Goal: Information Seeking & Learning: Learn about a topic

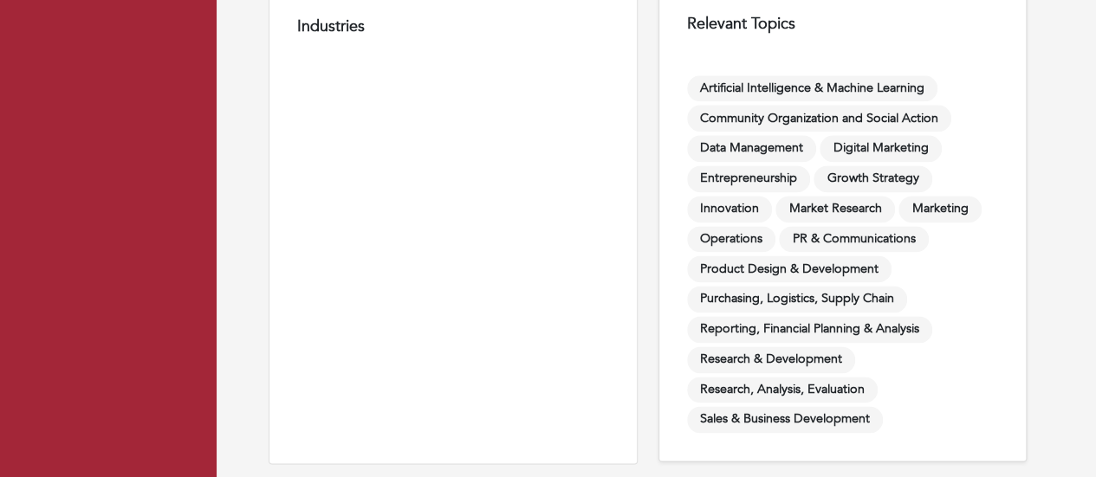
scroll to position [563, 0]
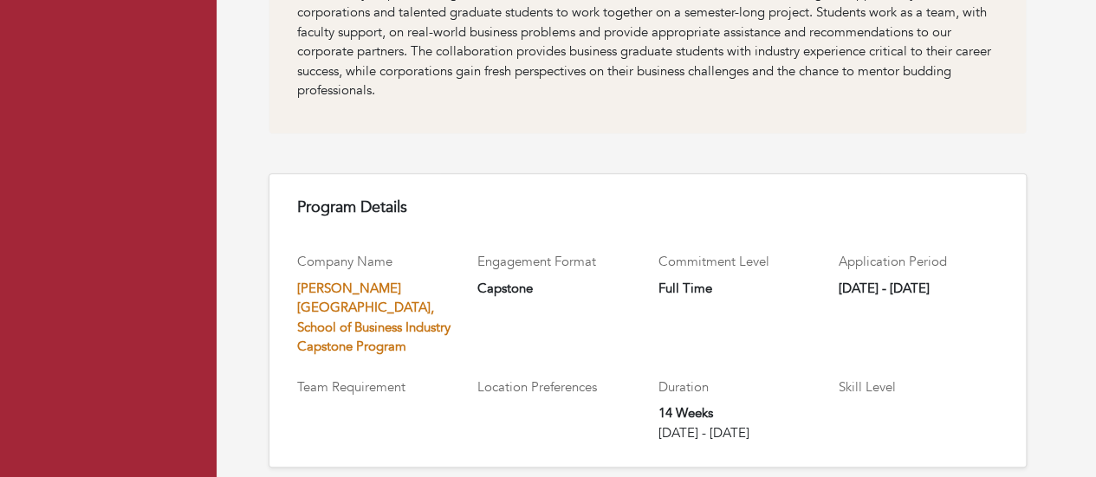
click at [353, 305] on link "[PERSON_NAME][GEOGRAPHIC_DATA], School of Business Industry Capstone Program" at bounding box center [373, 318] width 153 height 76
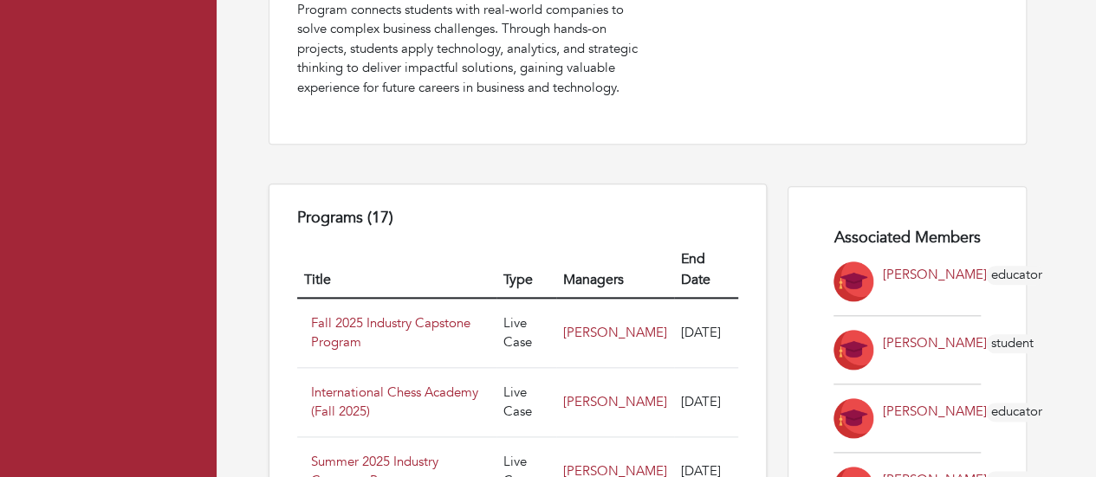
scroll to position [866, 0]
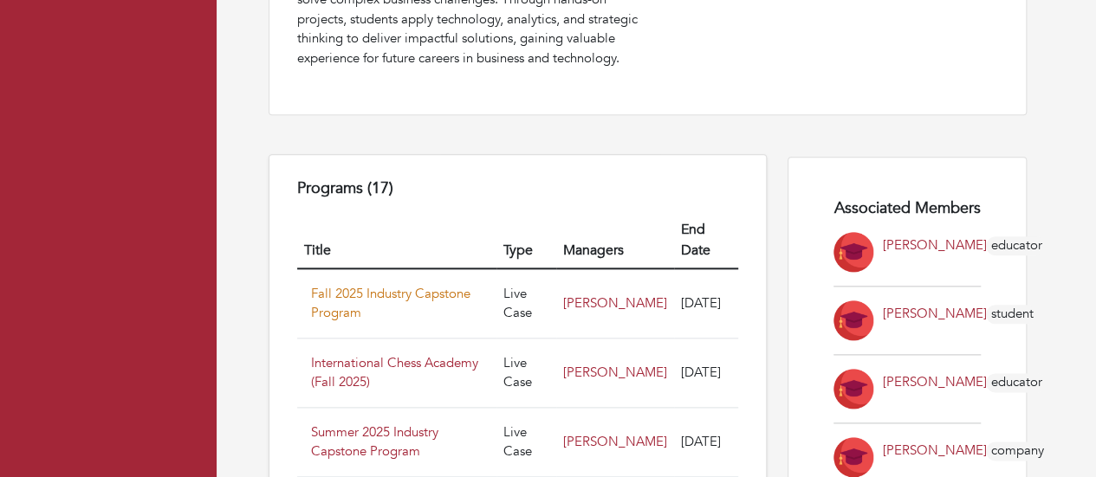
click at [468, 285] on link "Fall 2025 Industry Capstone Program" at bounding box center [390, 303] width 159 height 37
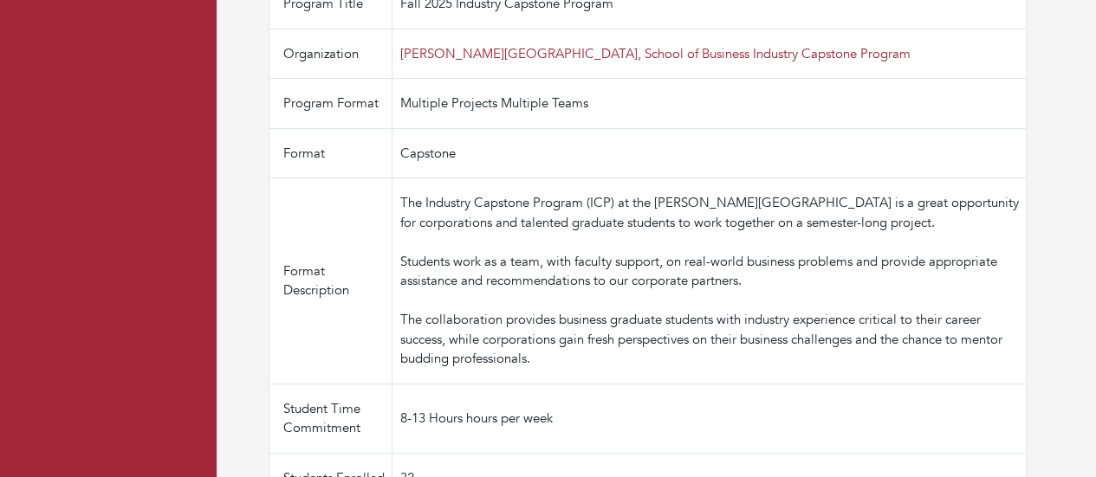
scroll to position [2, 0]
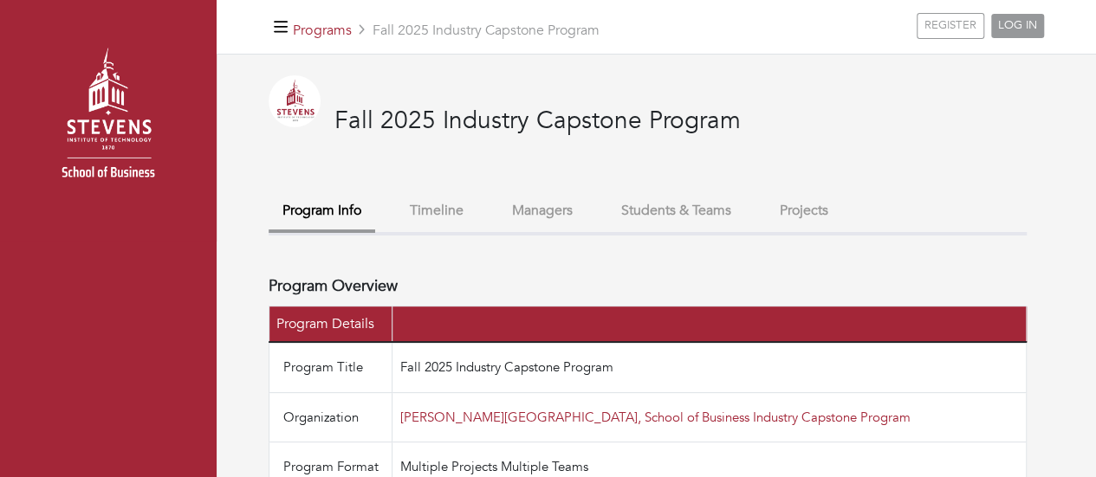
click at [833, 210] on button "Projects" at bounding box center [804, 210] width 76 height 37
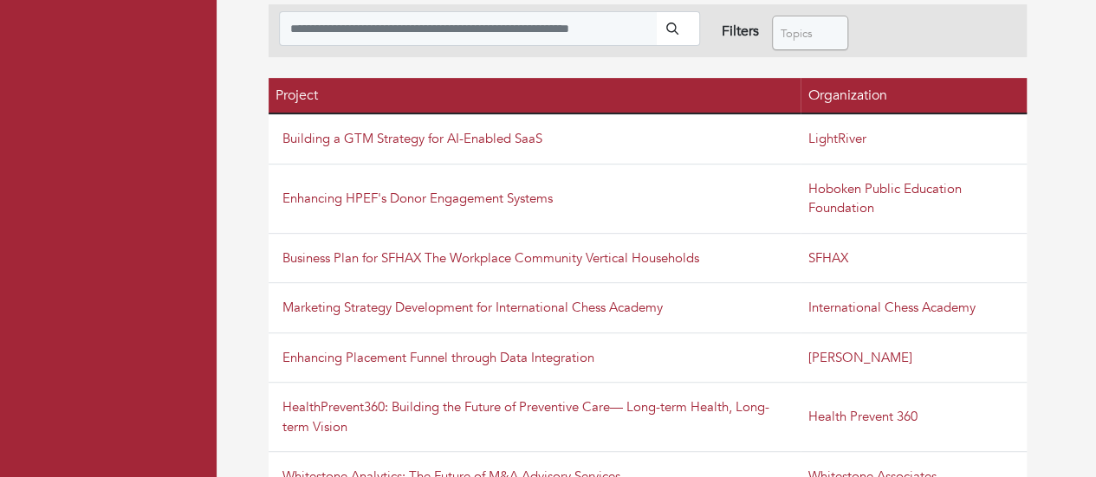
scroll to position [139, 0]
